Goal: Task Accomplishment & Management: Manage account settings

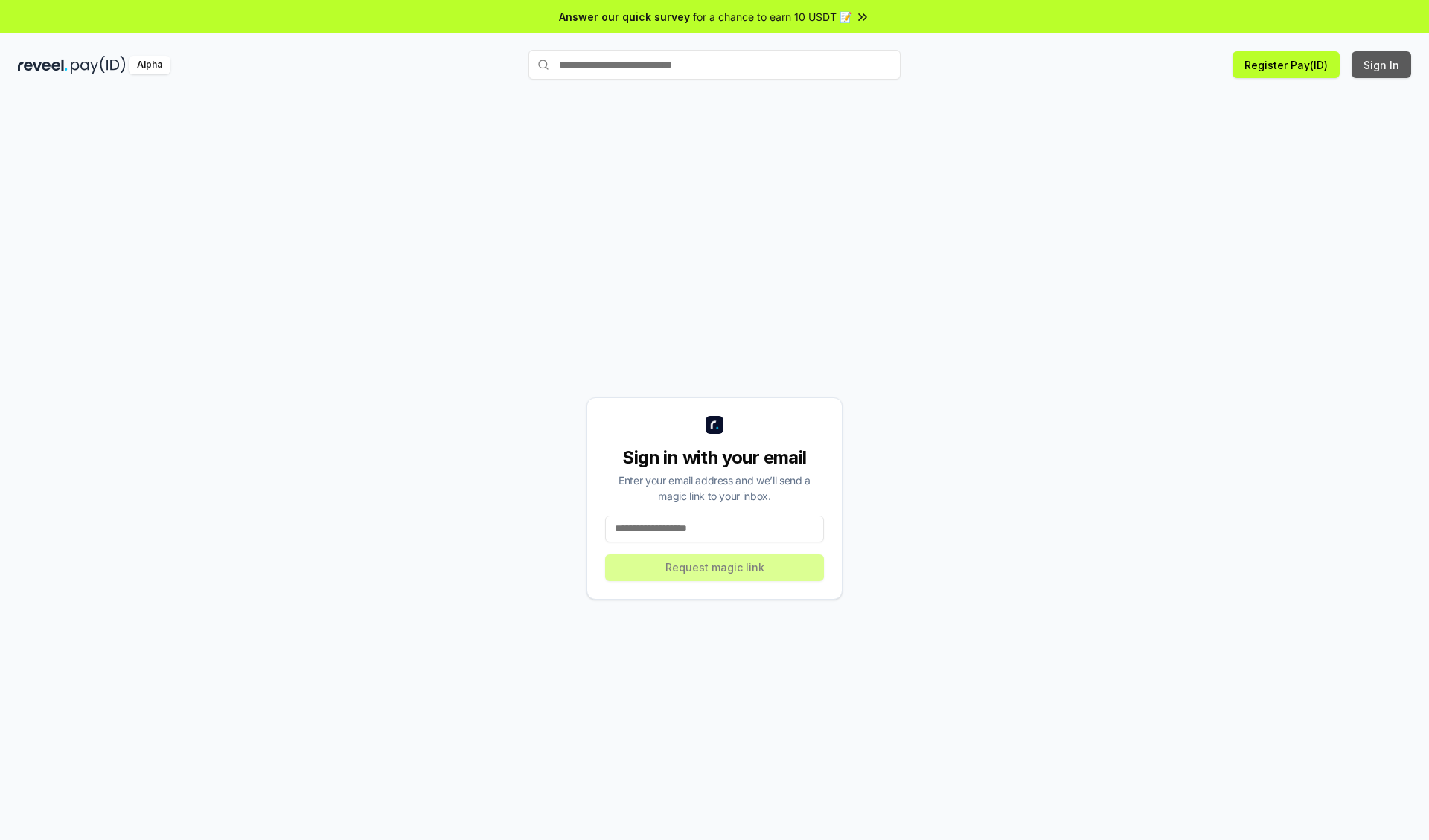
click at [1382, 65] on button "Sign In" at bounding box center [1381, 64] width 60 height 26
type input "**********"
click at [714, 567] on button "Request magic link" at bounding box center [714, 568] width 219 height 26
